Goal: Navigation & Orientation: Find specific page/section

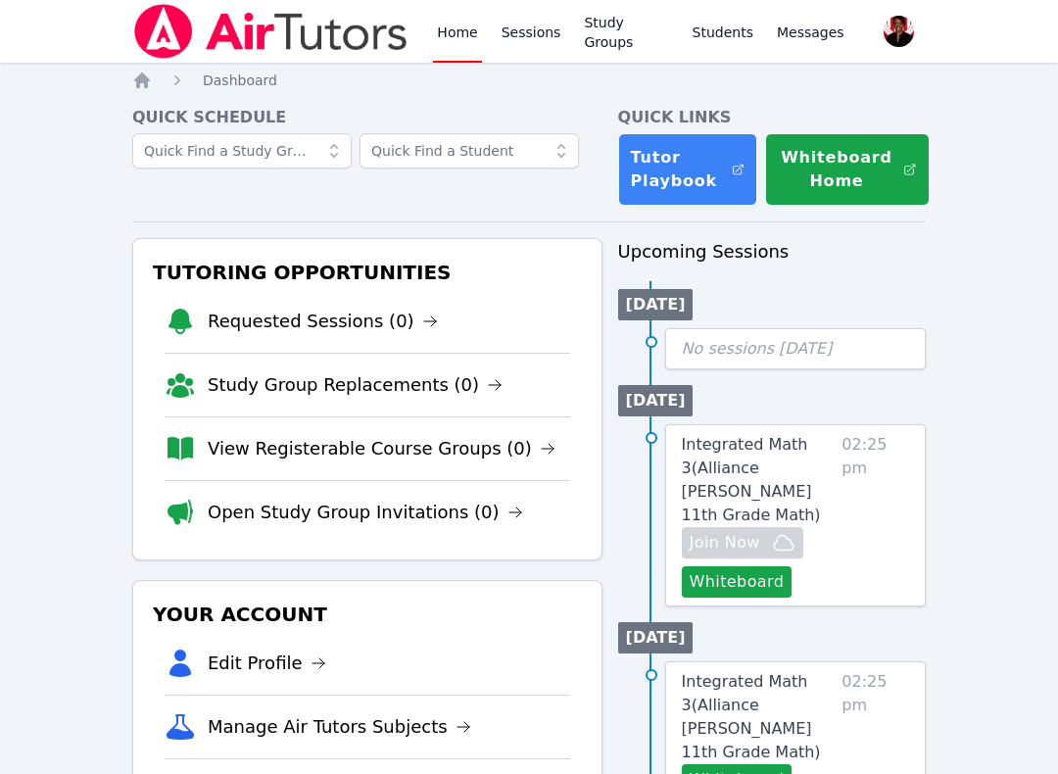
click at [625, 34] on link "Study Groups" at bounding box center [626, 31] width 92 height 63
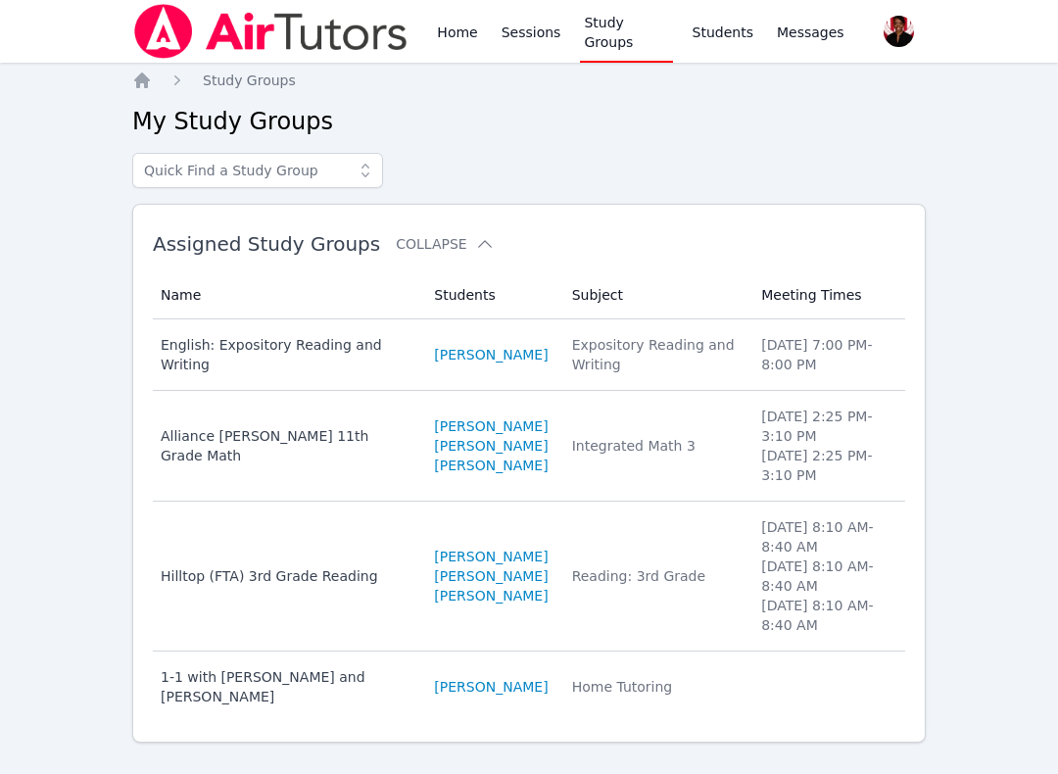
scroll to position [31, 0]
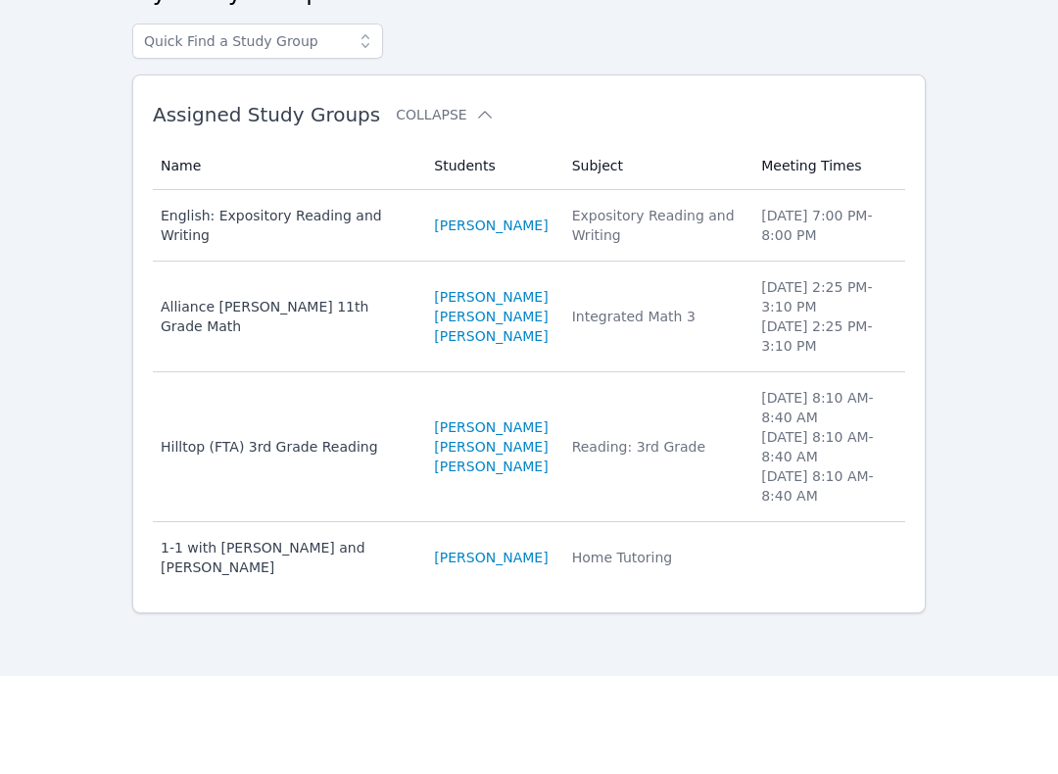
click at [338, 535] on div "Hilltop (FTA) 3rd Grade Reading" at bounding box center [286, 545] width 250 height 20
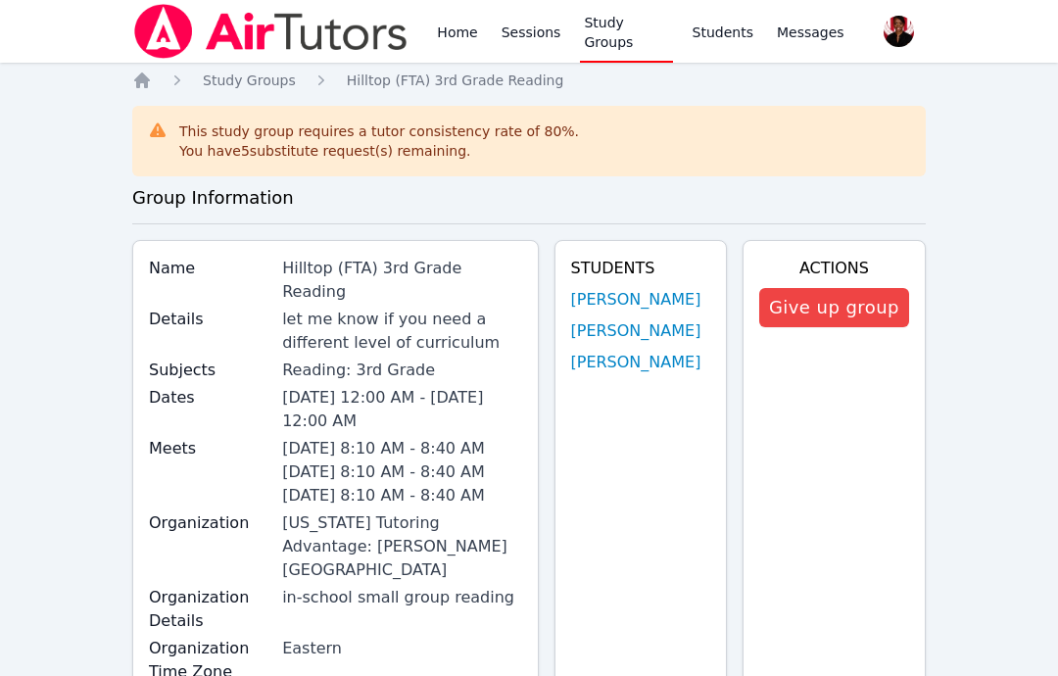
click at [434, 46] on link "Home" at bounding box center [457, 31] width 48 height 63
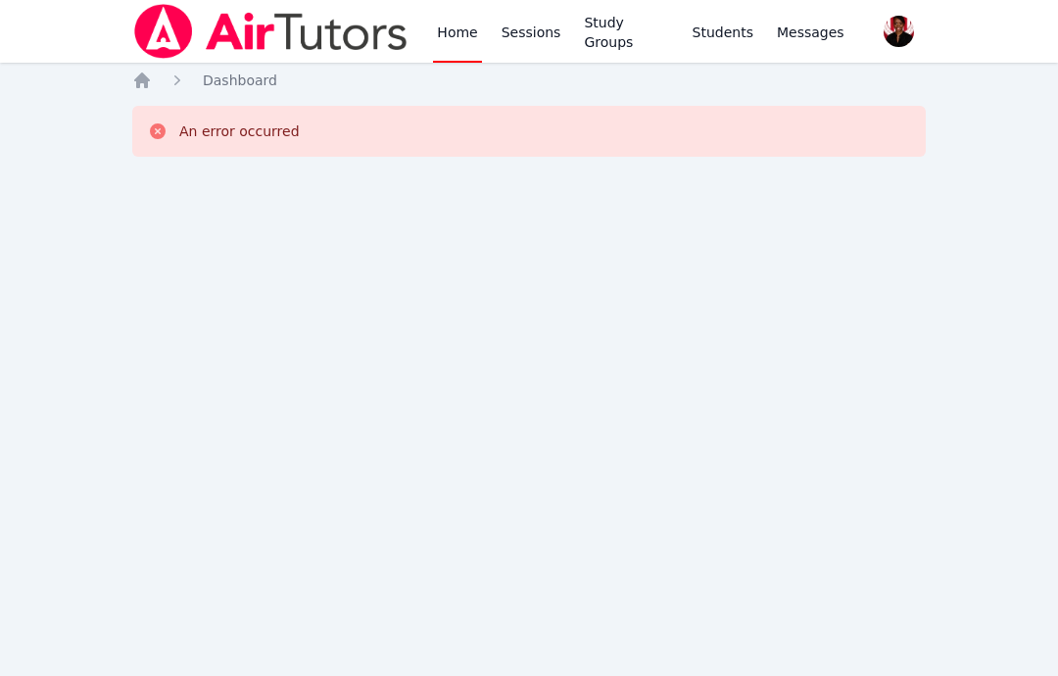
click at [435, 53] on link "Home" at bounding box center [457, 31] width 48 height 63
click at [523, 43] on link "Sessions" at bounding box center [532, 31] width 68 height 63
